Goal: Transaction & Acquisition: Purchase product/service

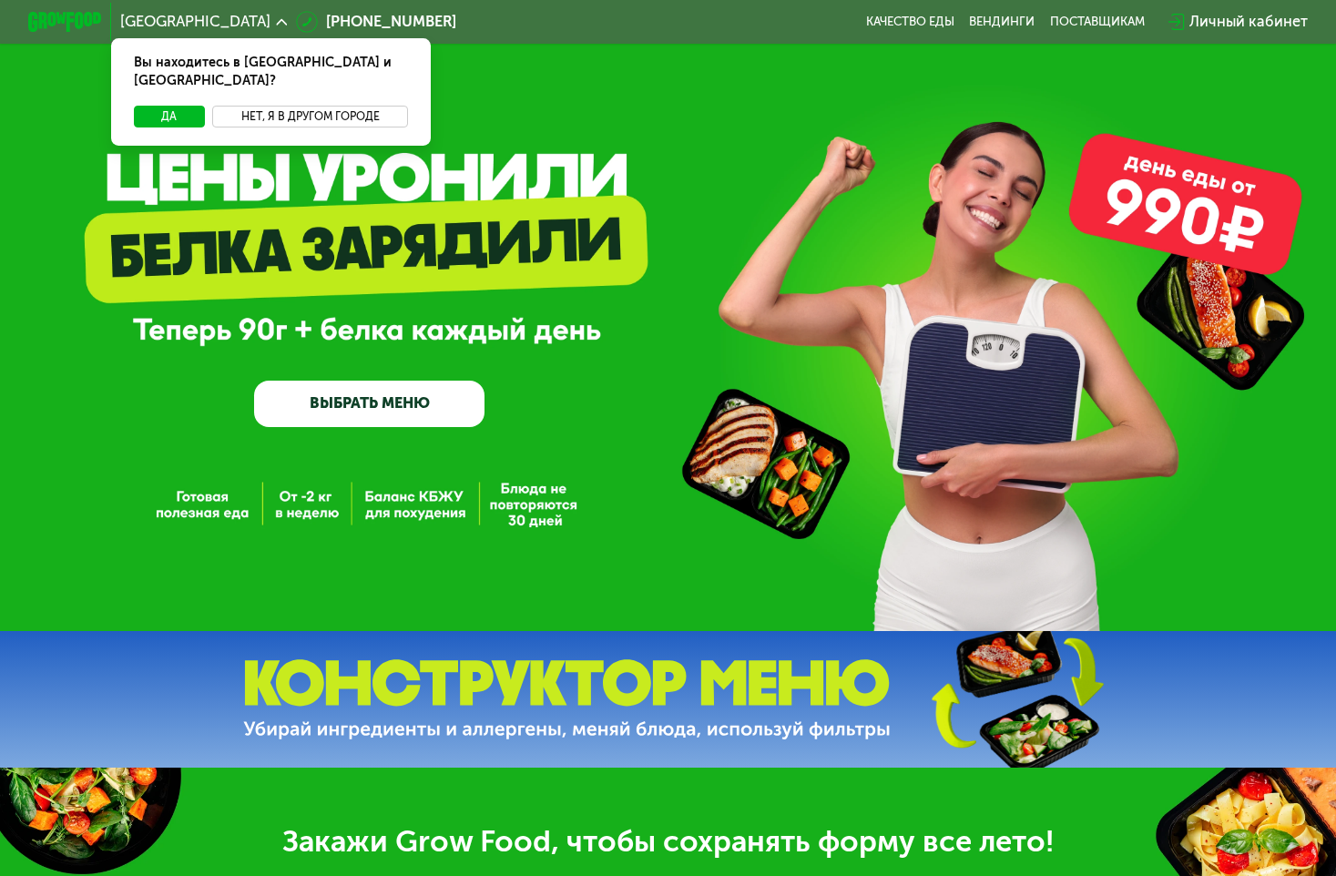
click at [271, 106] on button "Нет, я в другом городе" at bounding box center [310, 117] width 196 height 22
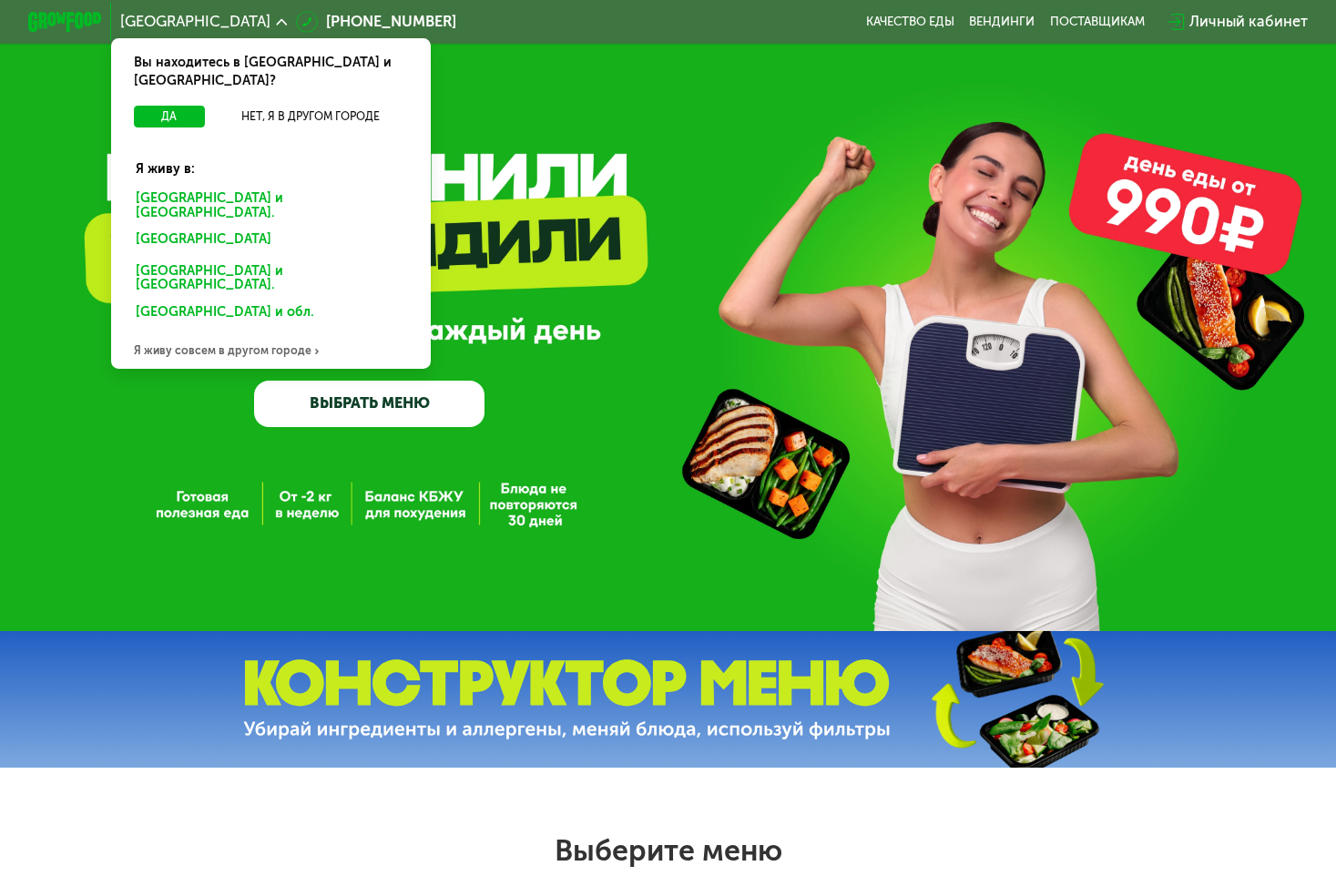
click at [215, 332] on div "Я живу совсем в другом городе" at bounding box center [270, 350] width 319 height 37
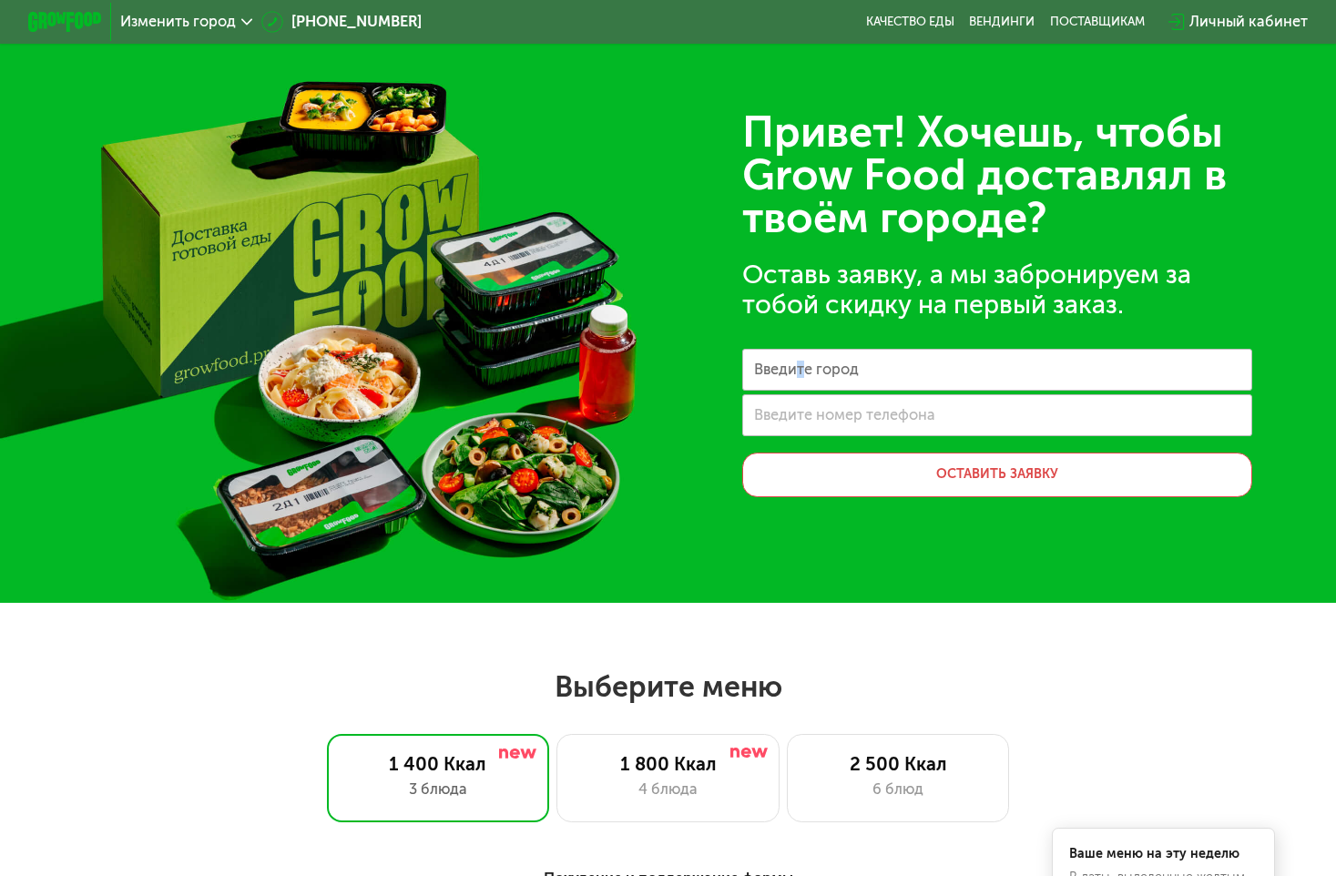
click at [793, 374] on label "Введите город" at bounding box center [806, 369] width 105 height 10
click at [793, 381] on input "Введите город" at bounding box center [997, 370] width 510 height 42
type input "*"
type input "*******"
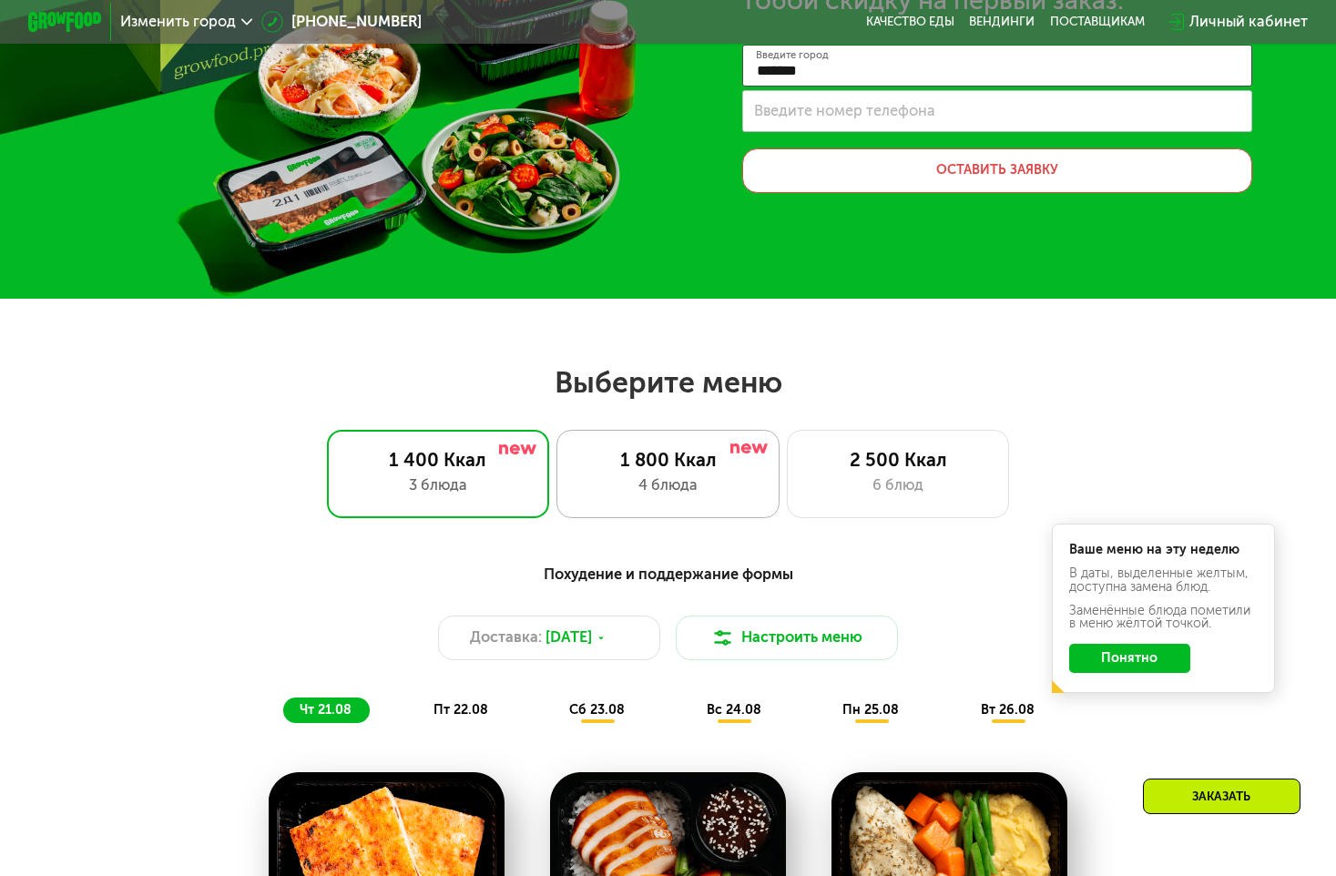
scroll to position [294, 0]
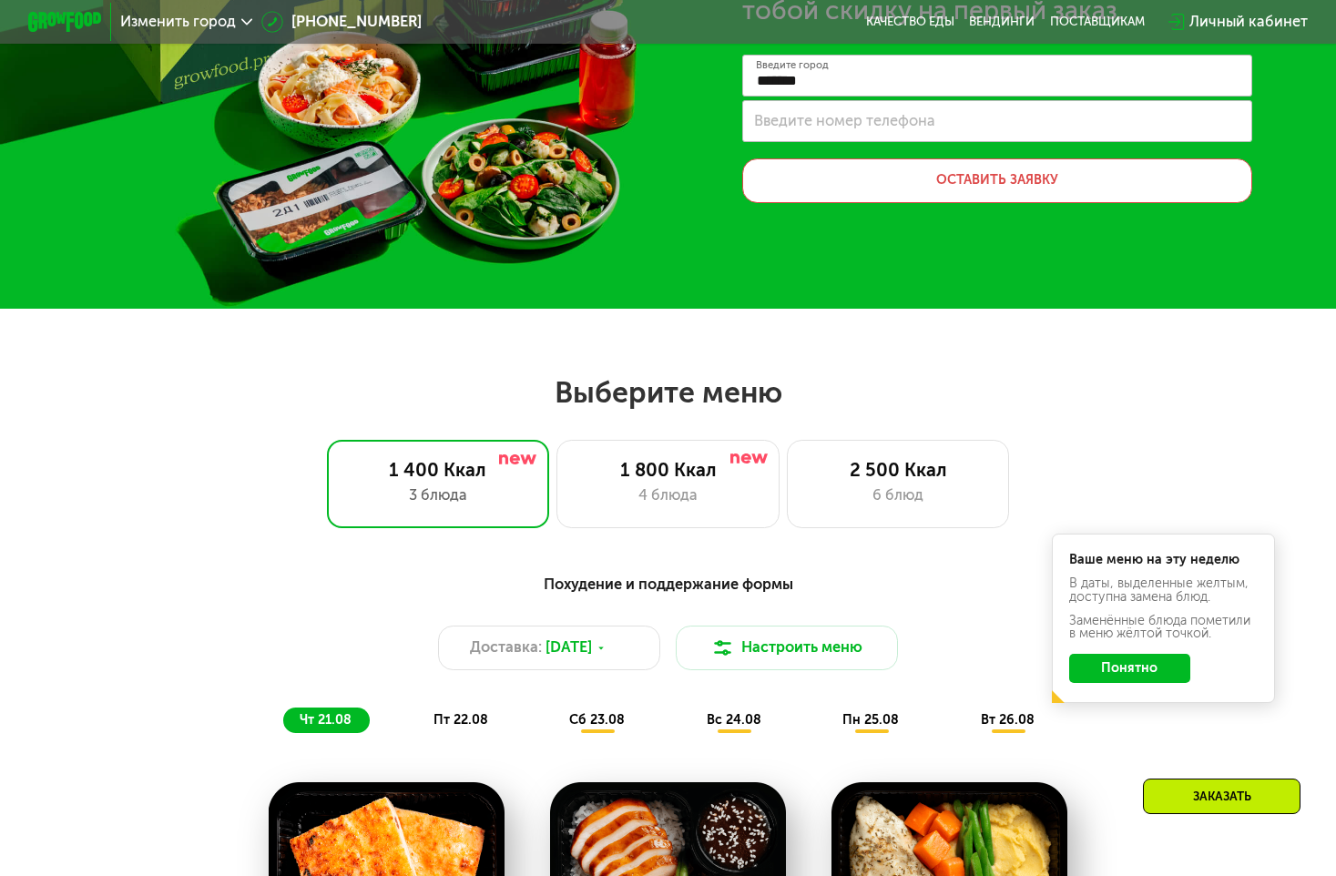
click at [1117, 668] on button "Понятно" at bounding box center [1129, 669] width 121 height 30
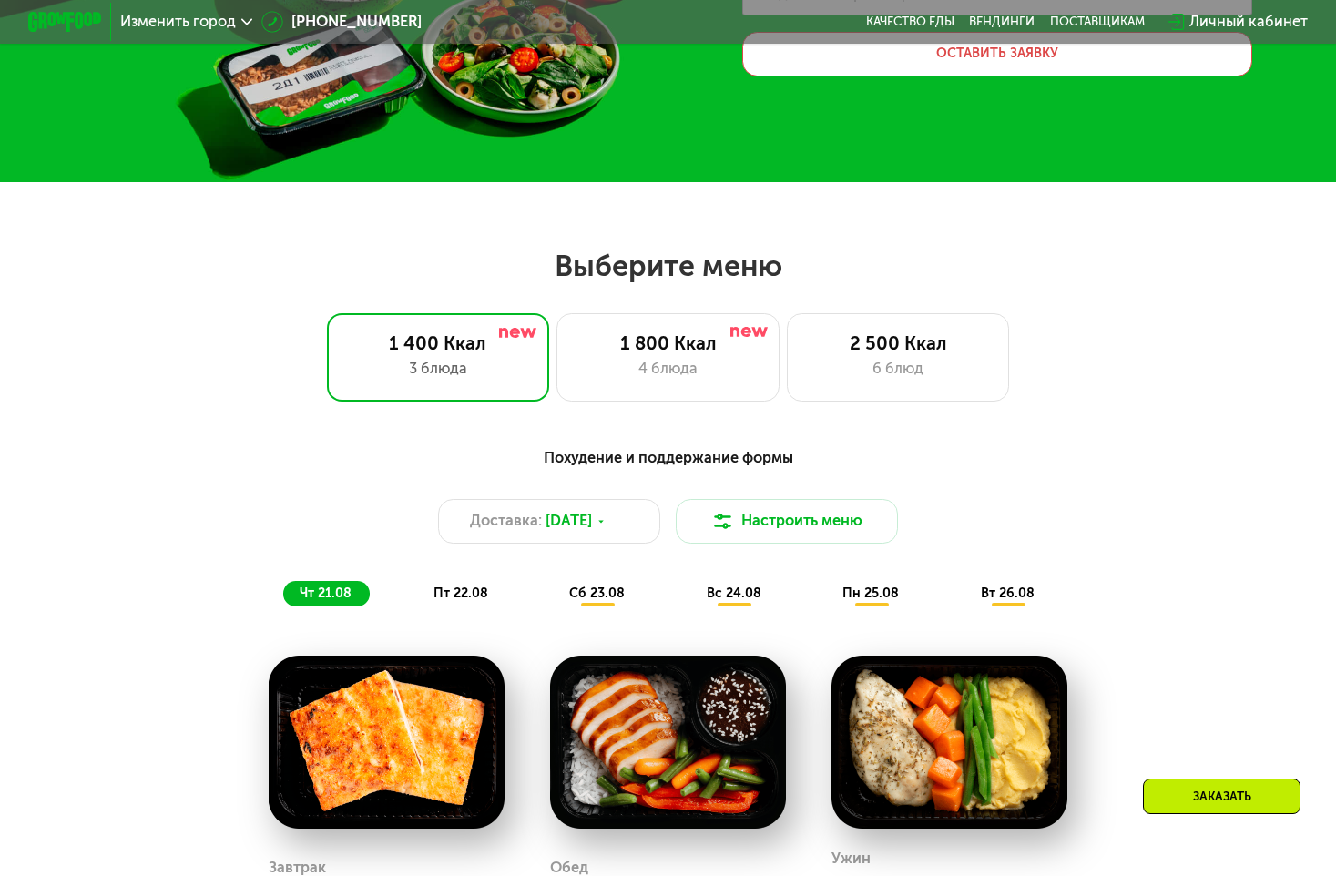
scroll to position [658, 0]
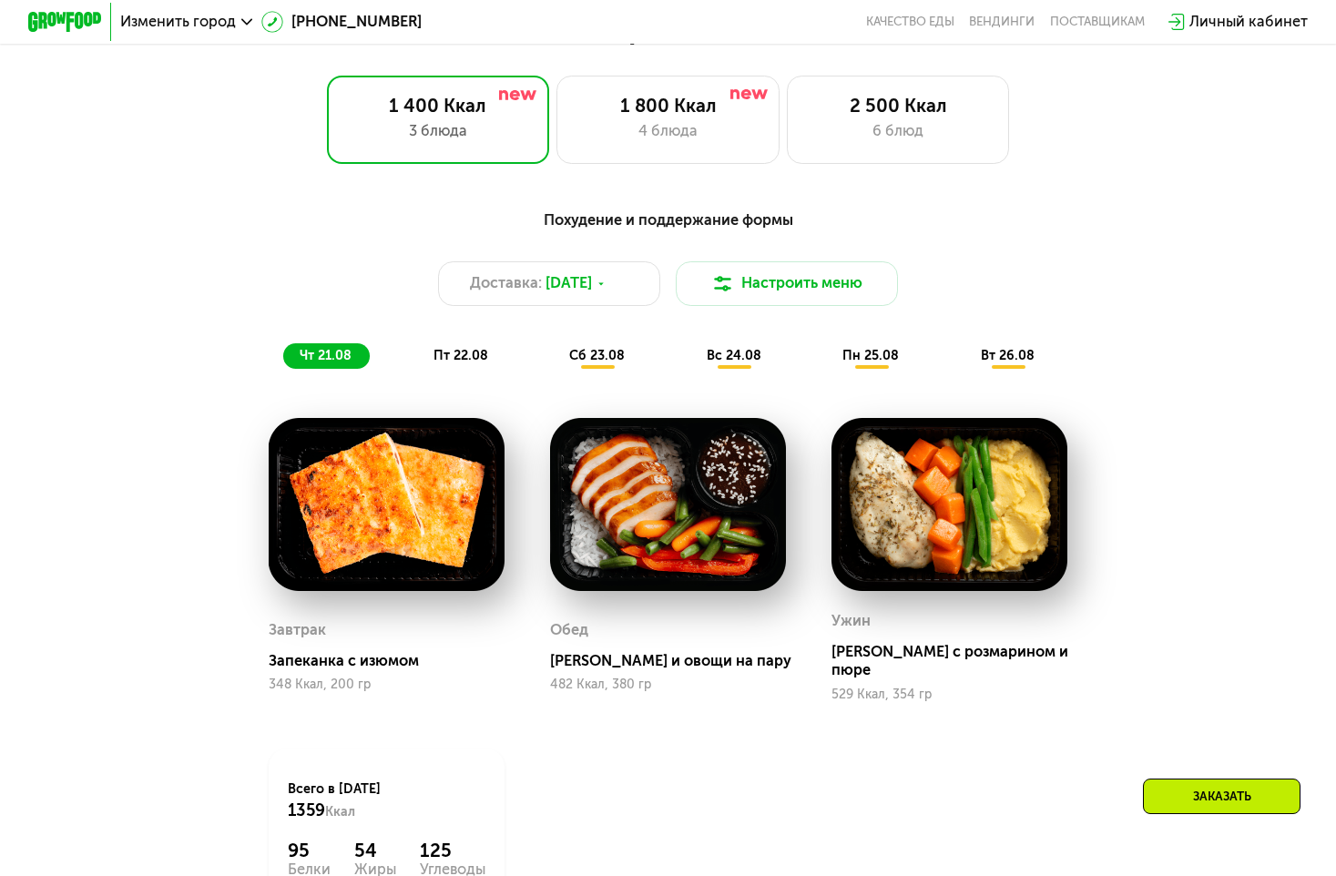
click at [730, 535] on img at bounding box center [667, 504] width 235 height 173
click at [924, 559] on img at bounding box center [949, 504] width 235 height 173
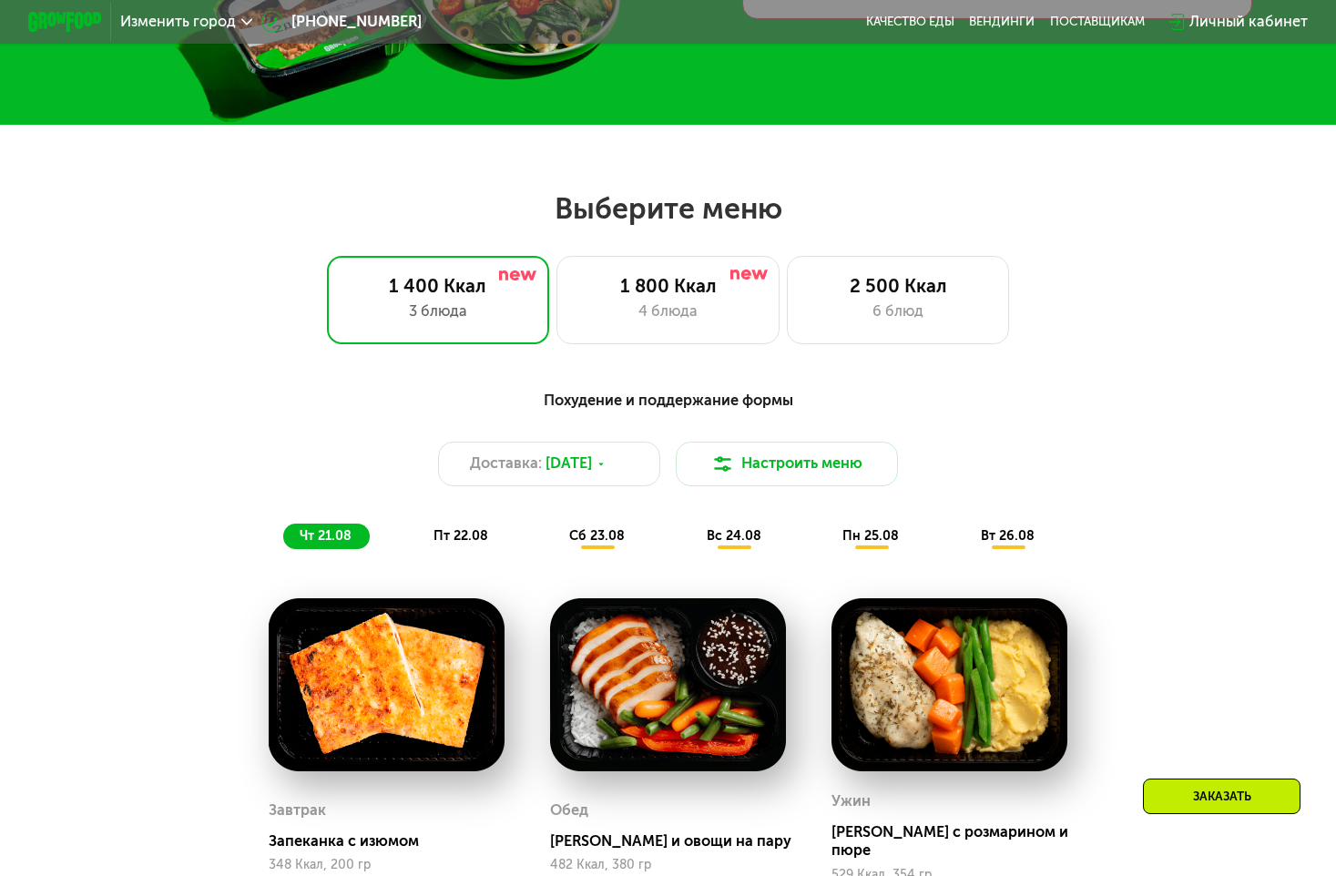
scroll to position [485, 0]
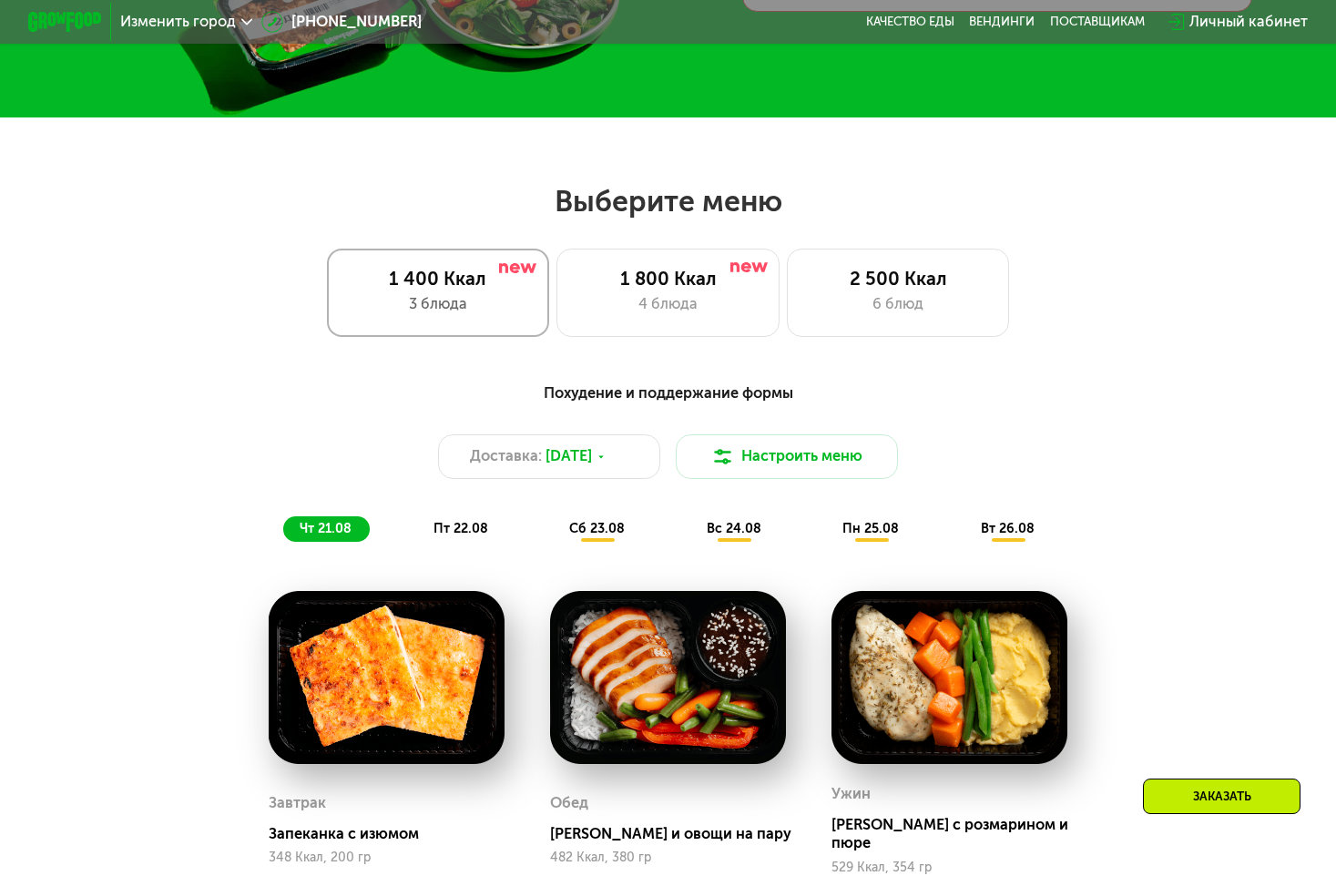
click at [459, 301] on div "3 блюда" at bounding box center [438, 304] width 184 height 22
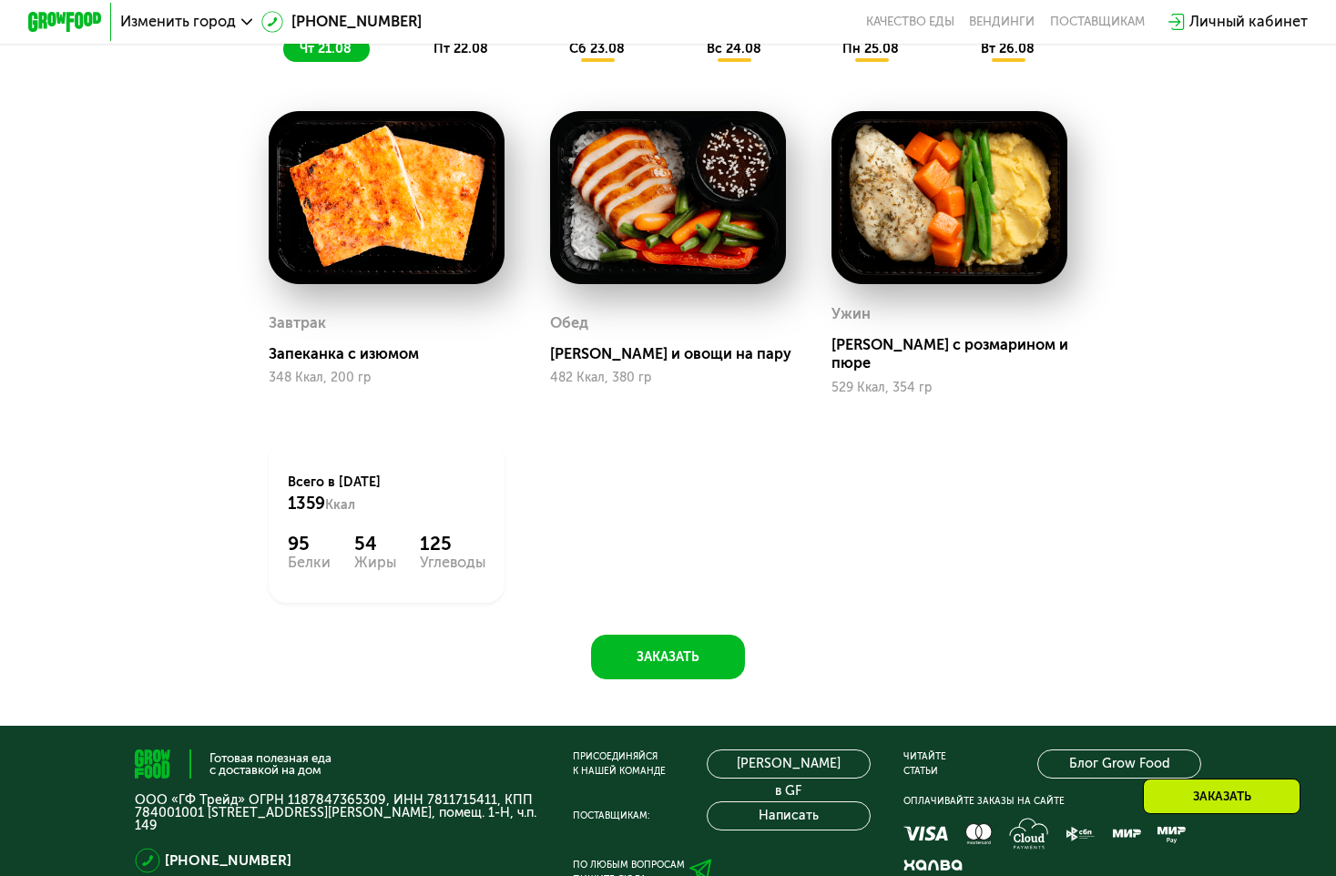
scroll to position [729, 0]
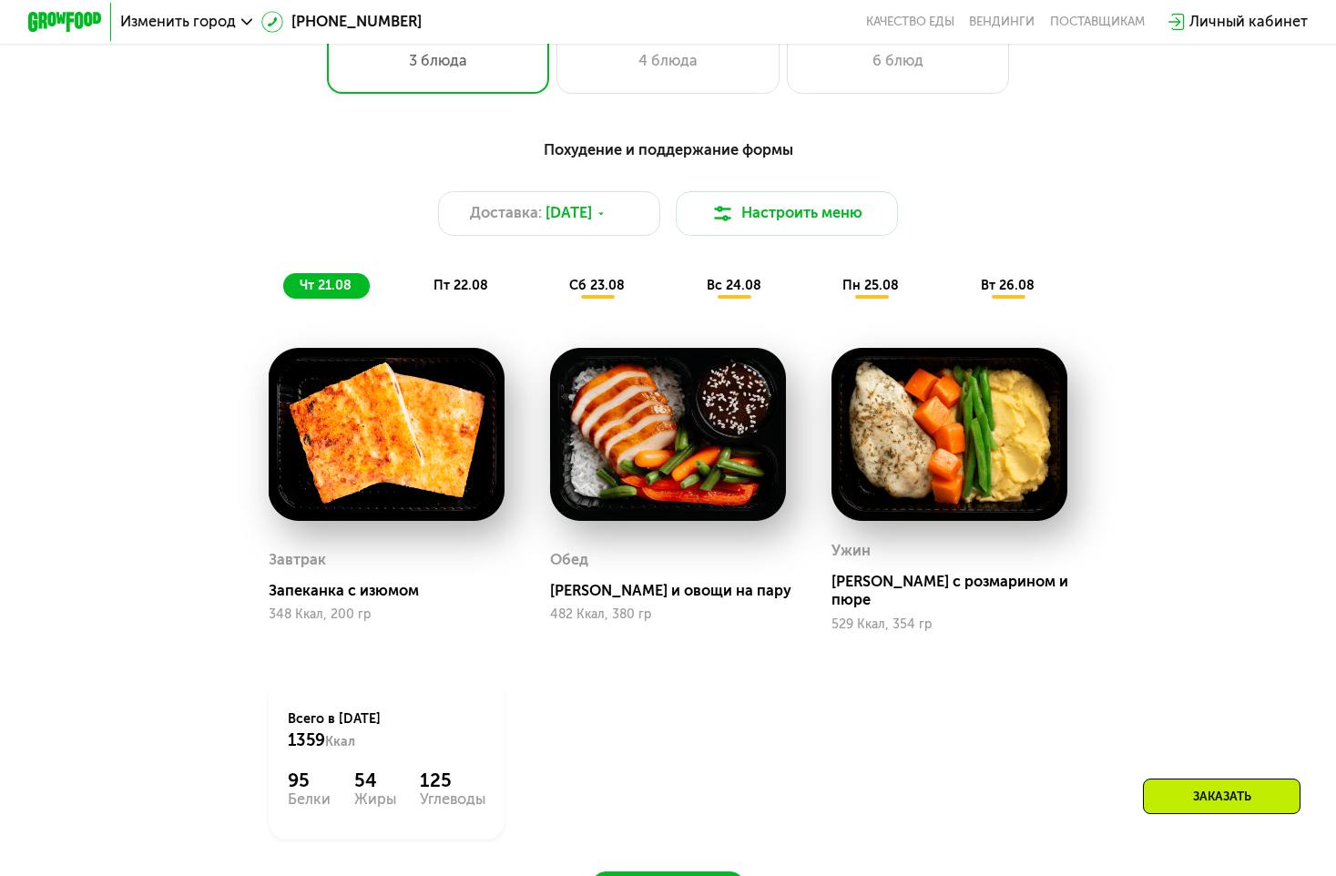
click at [604, 467] on img at bounding box center [667, 434] width 235 height 173
click at [992, 480] on img at bounding box center [949, 434] width 235 height 173
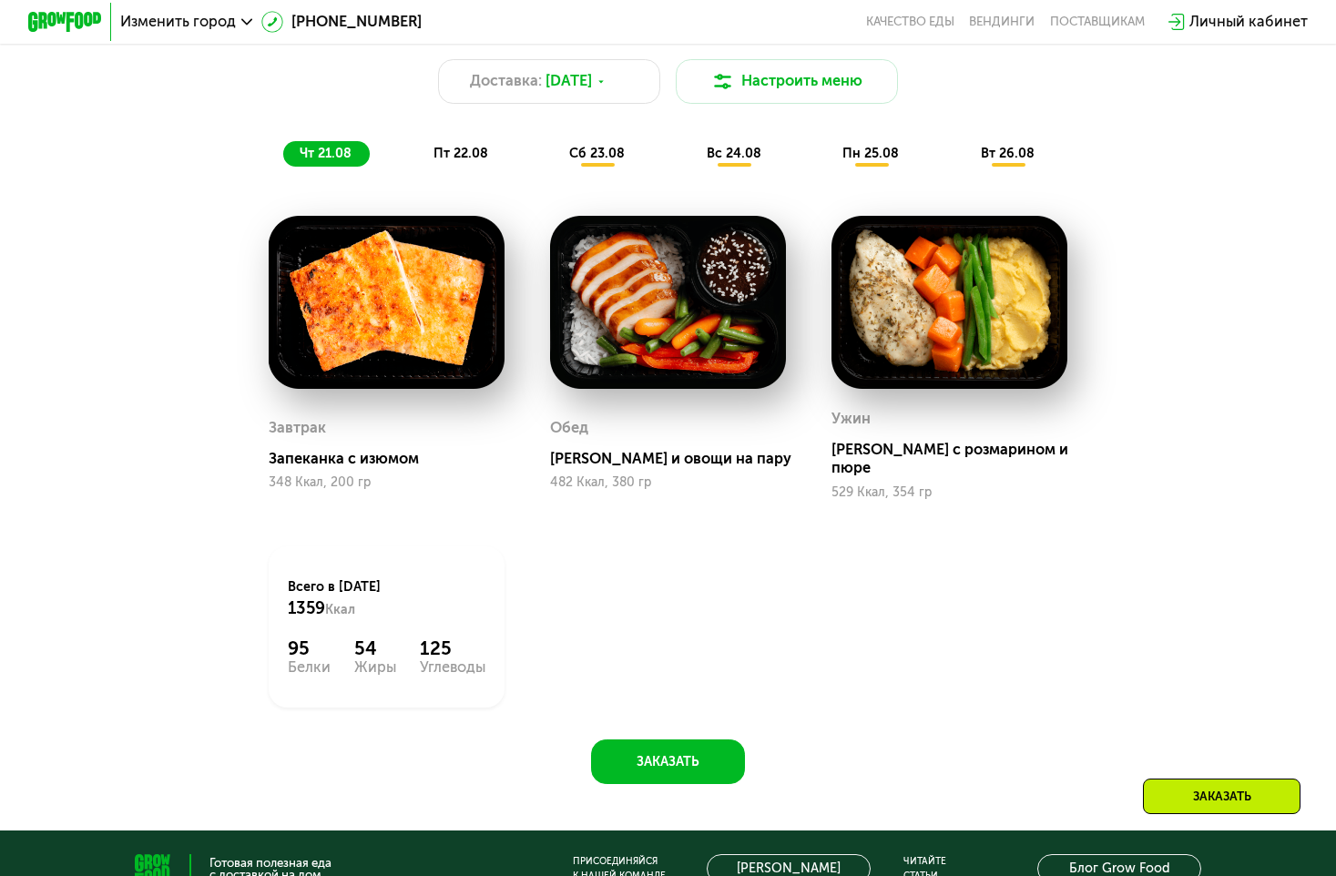
scroll to position [850, 0]
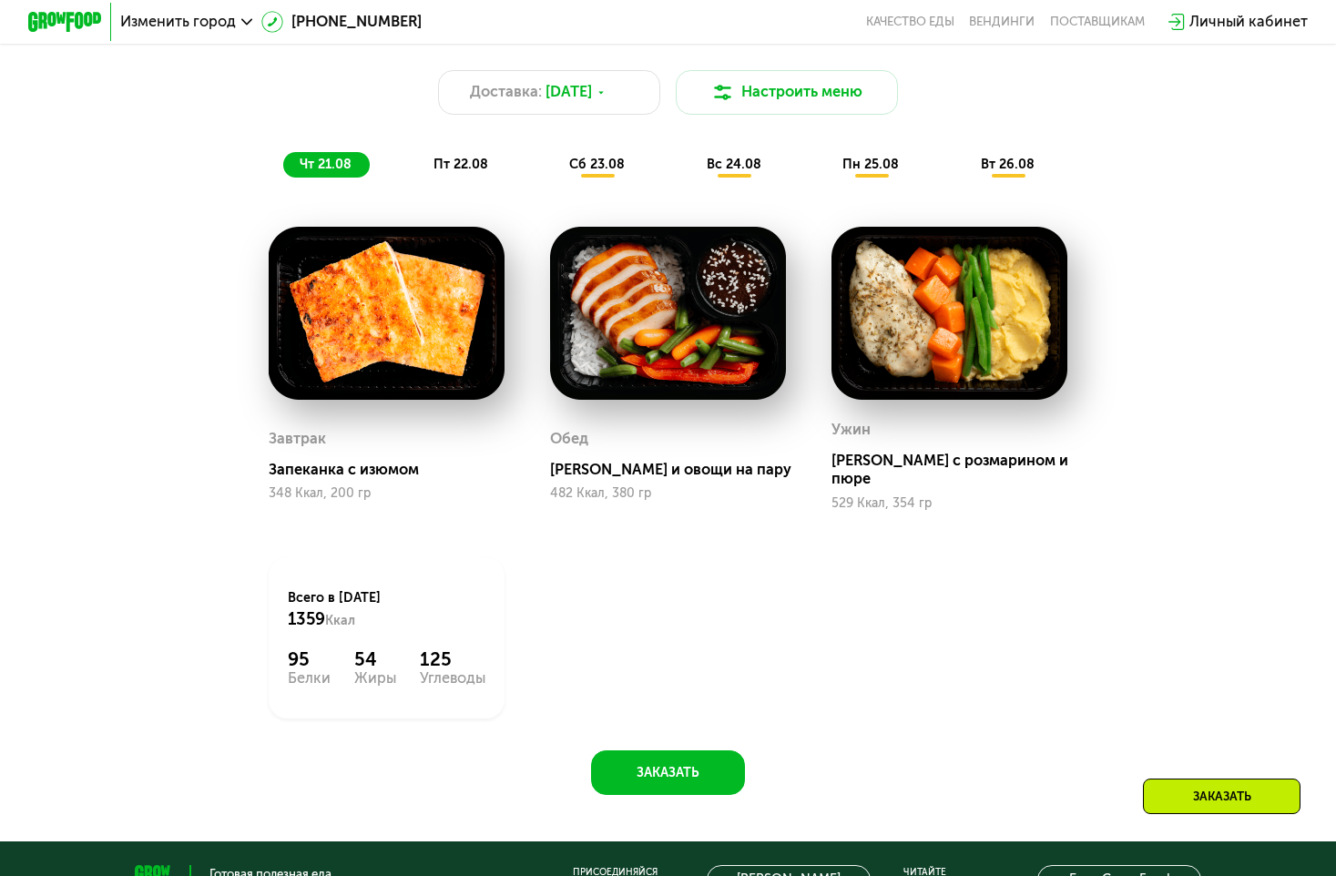
click at [450, 172] on span "пт 22.08" at bounding box center [461, 164] width 55 height 15
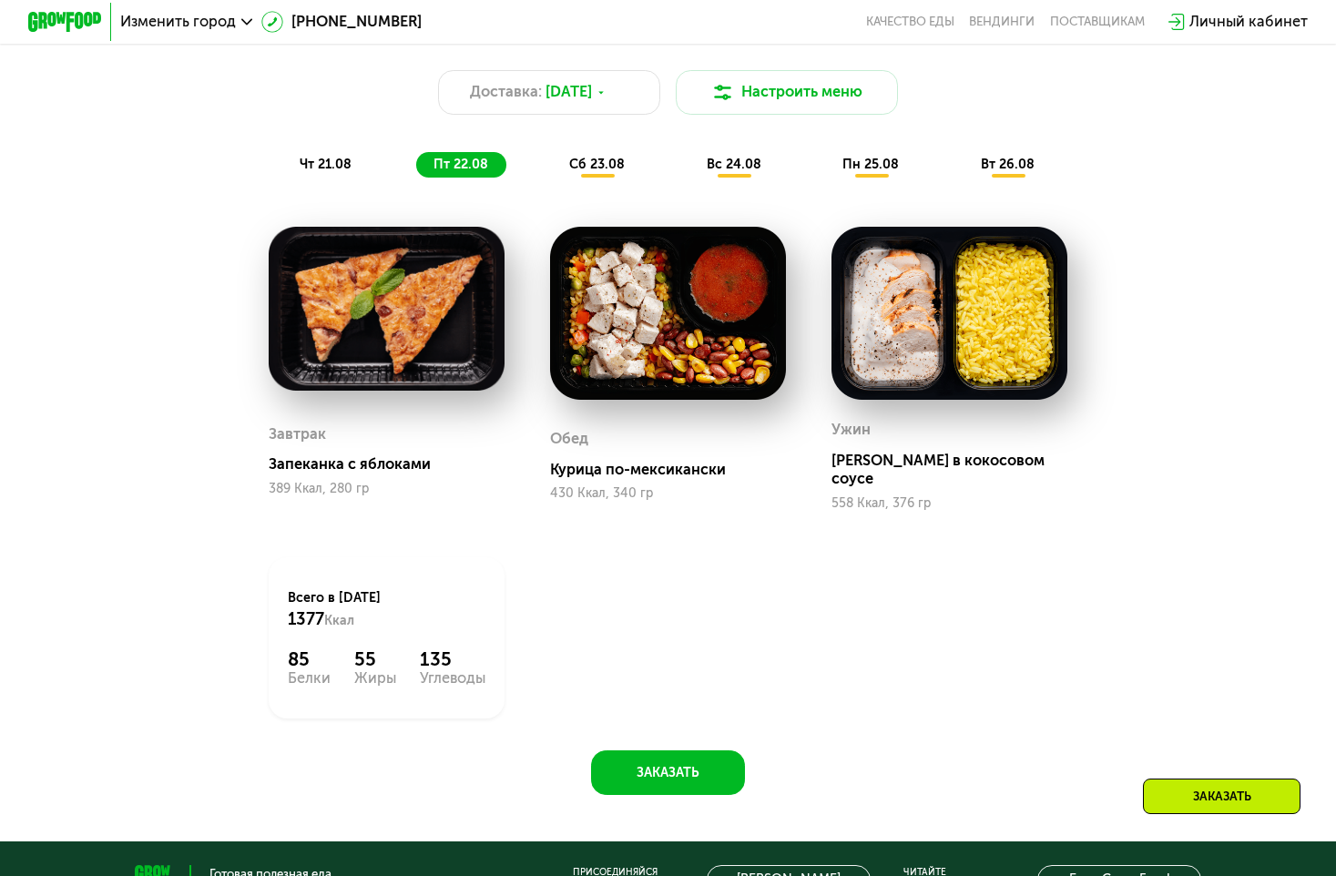
click at [606, 172] on span "сб 23.08" at bounding box center [597, 164] width 56 height 15
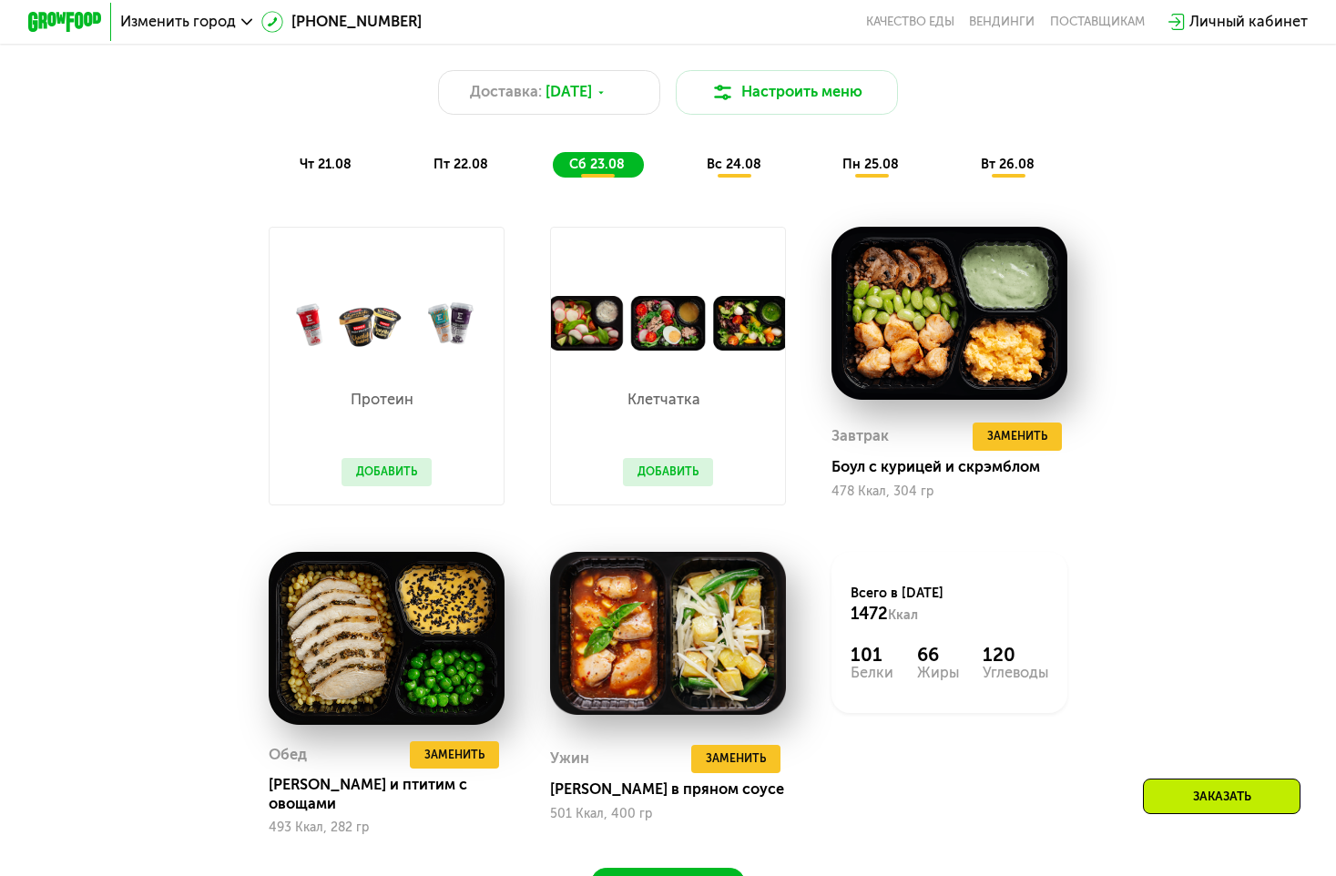
click at [740, 172] on span "вс 24.08" at bounding box center [734, 164] width 55 height 15
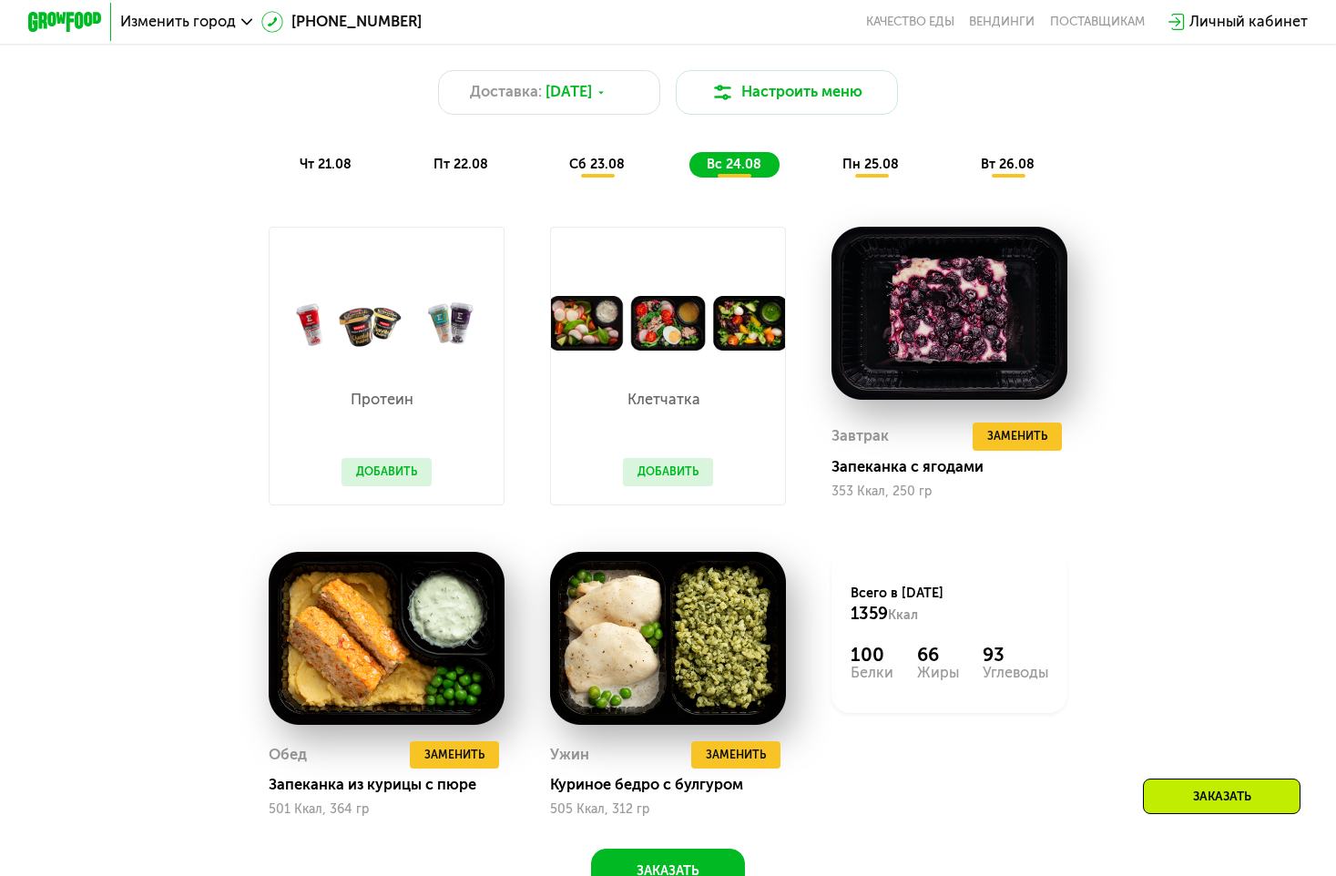
click at [885, 172] on span "пн 25.08" at bounding box center [870, 164] width 56 height 15
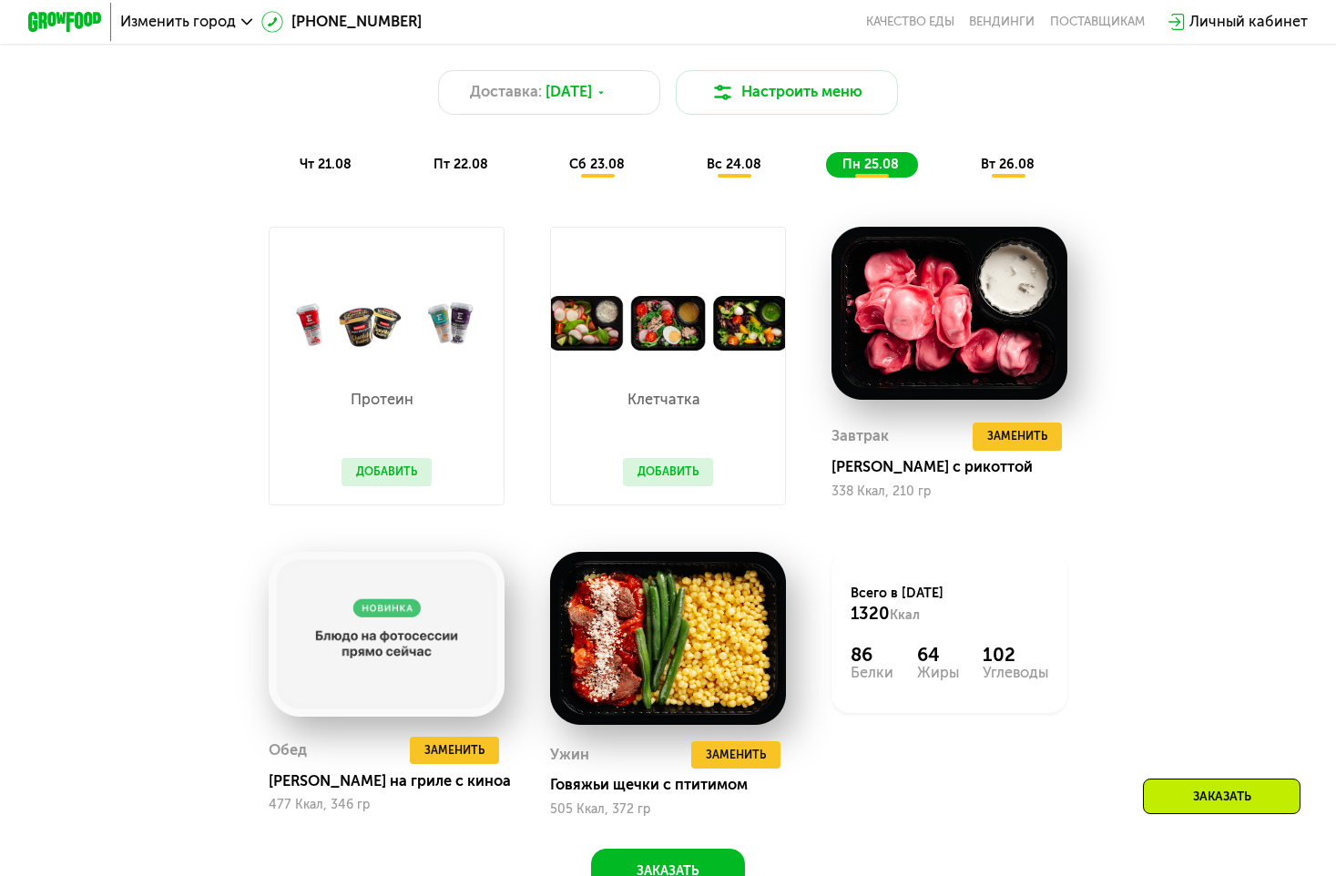
click at [1004, 172] on span "вт 26.08" at bounding box center [1008, 164] width 54 height 15
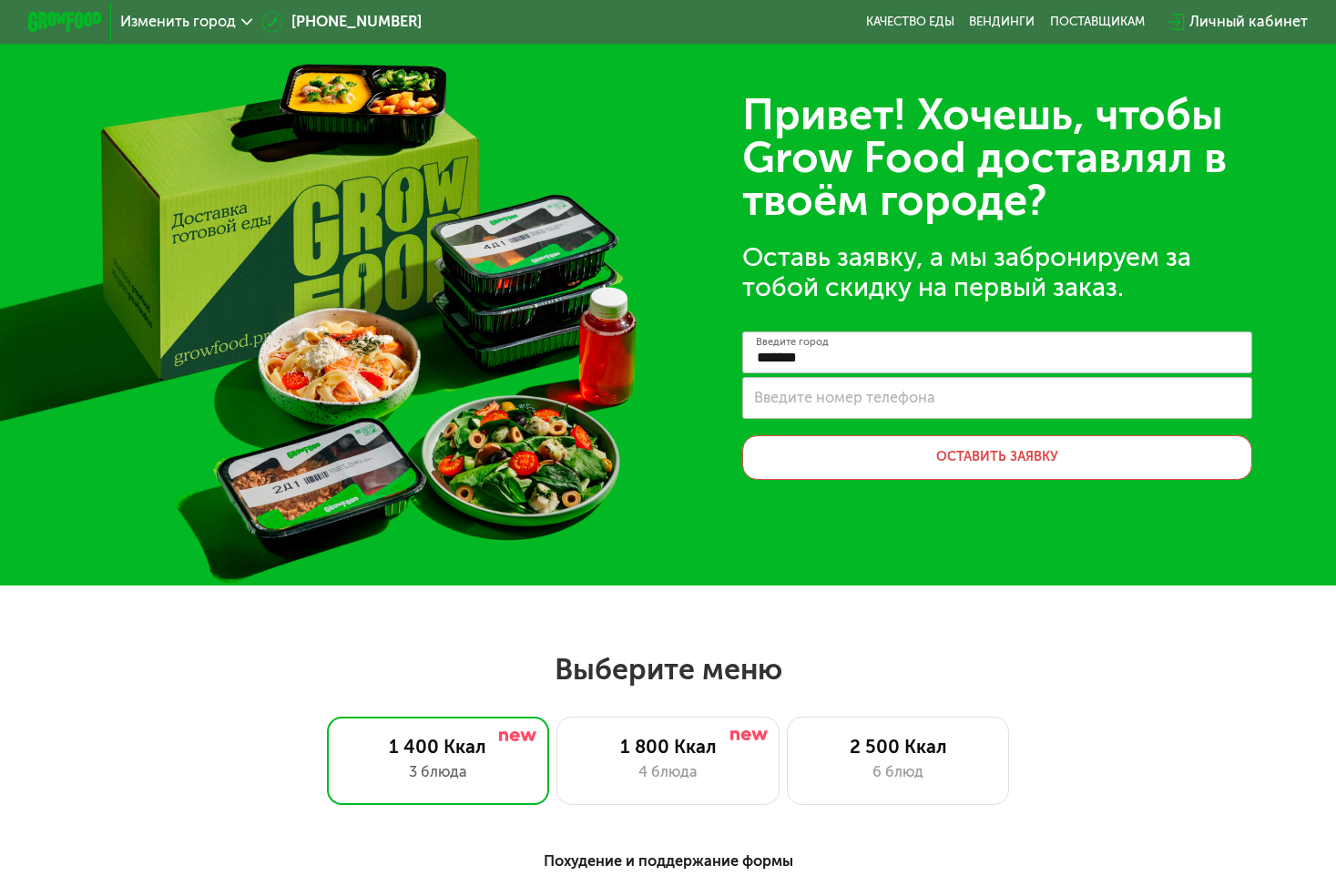
scroll to position [0, 0]
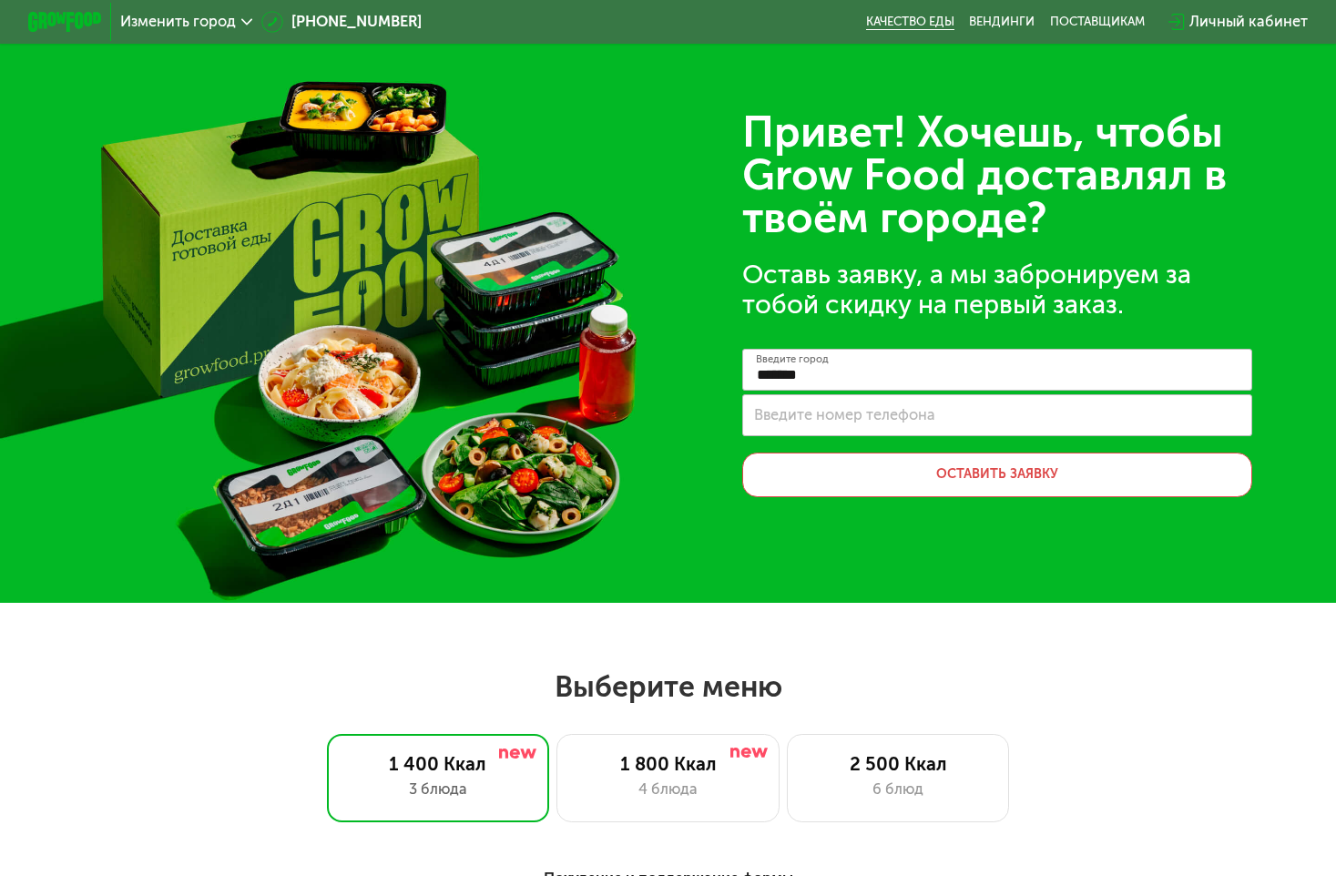
click at [919, 23] on link "Качество еды" at bounding box center [910, 22] width 88 height 15
